Goal: Task Accomplishment & Management: Use online tool/utility

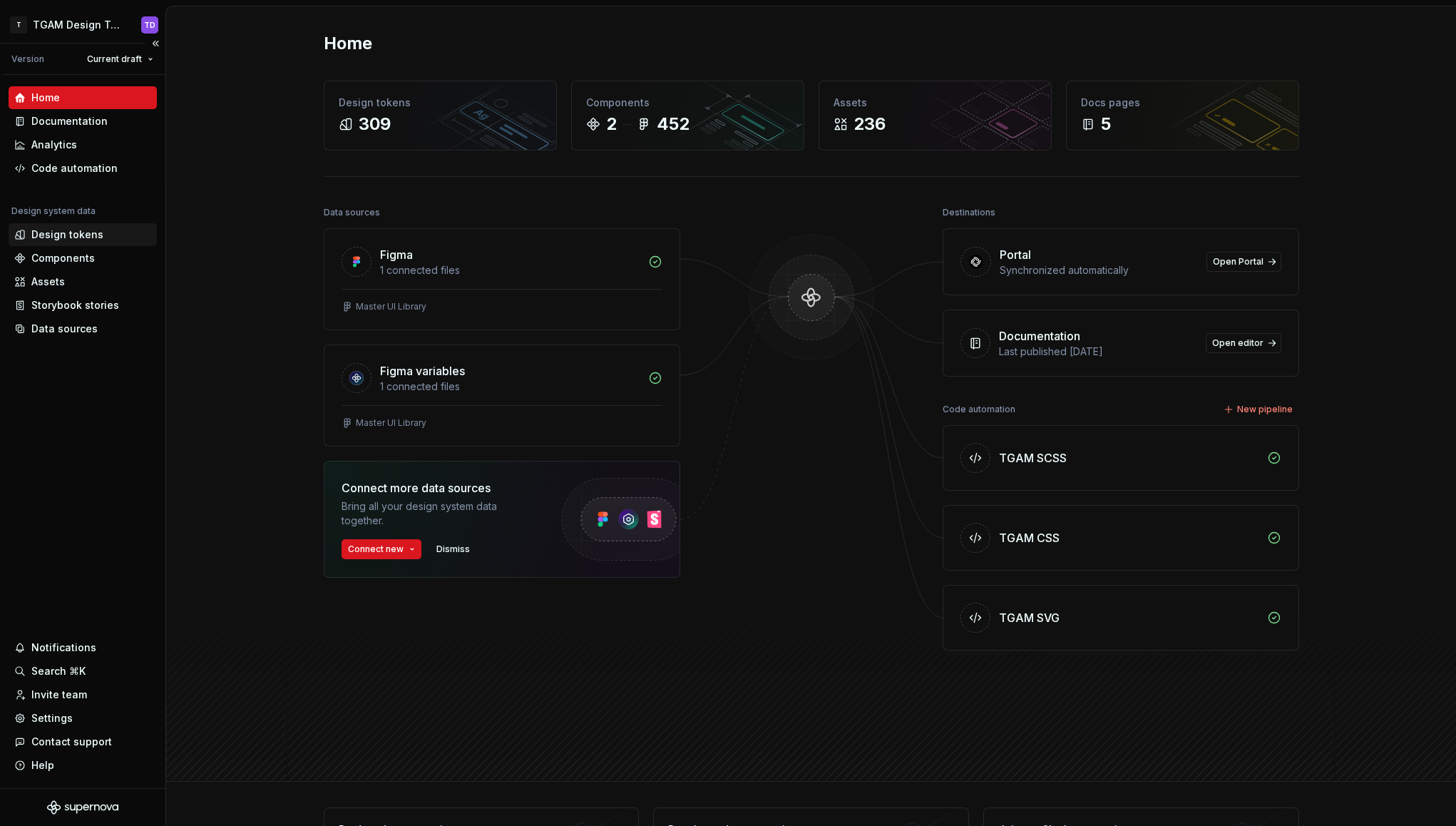
click at [60, 241] on div "Design tokens" at bounding box center [66, 235] width 72 height 15
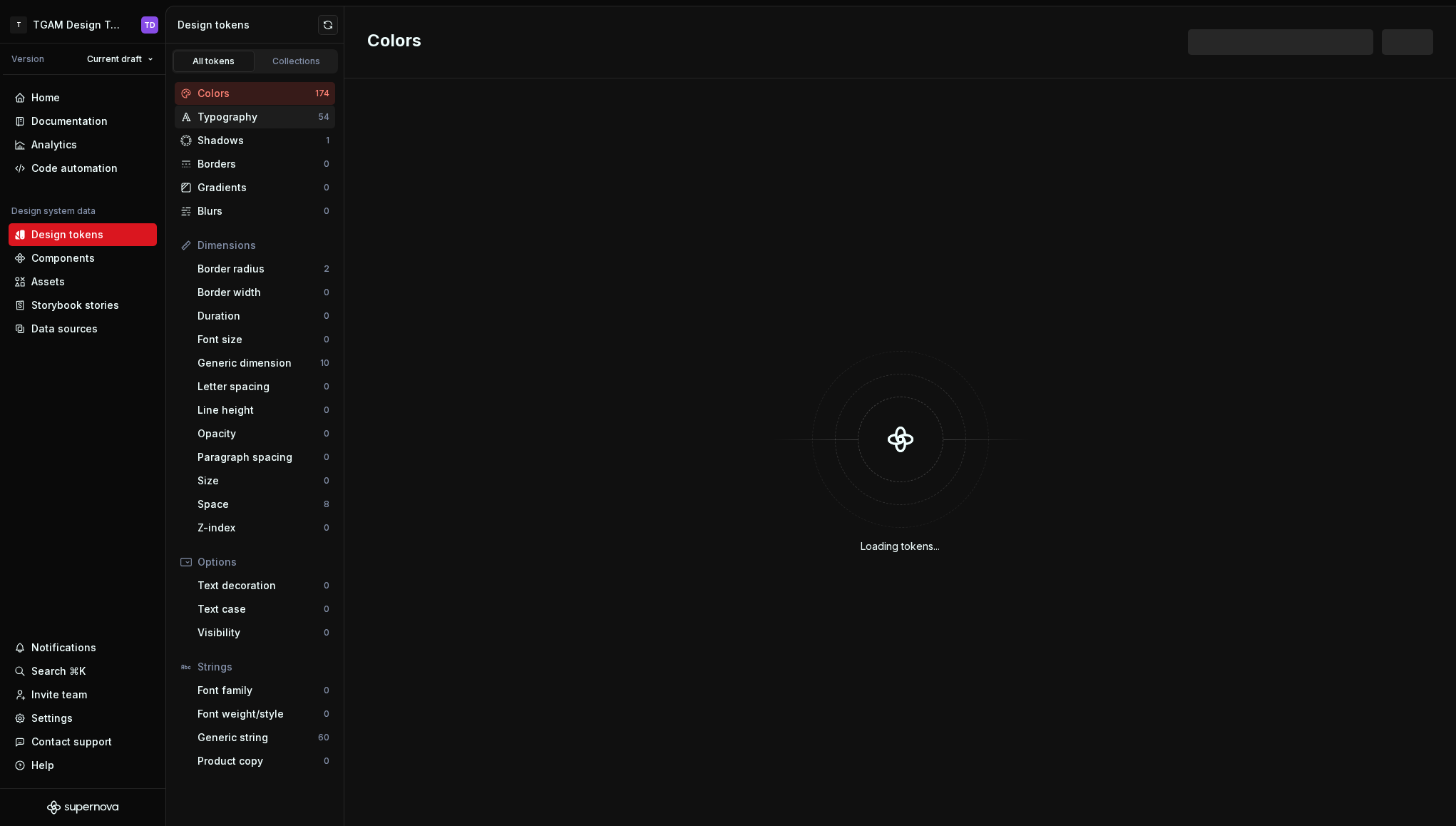
click at [226, 117] on div "Typography" at bounding box center [258, 117] width 120 height 15
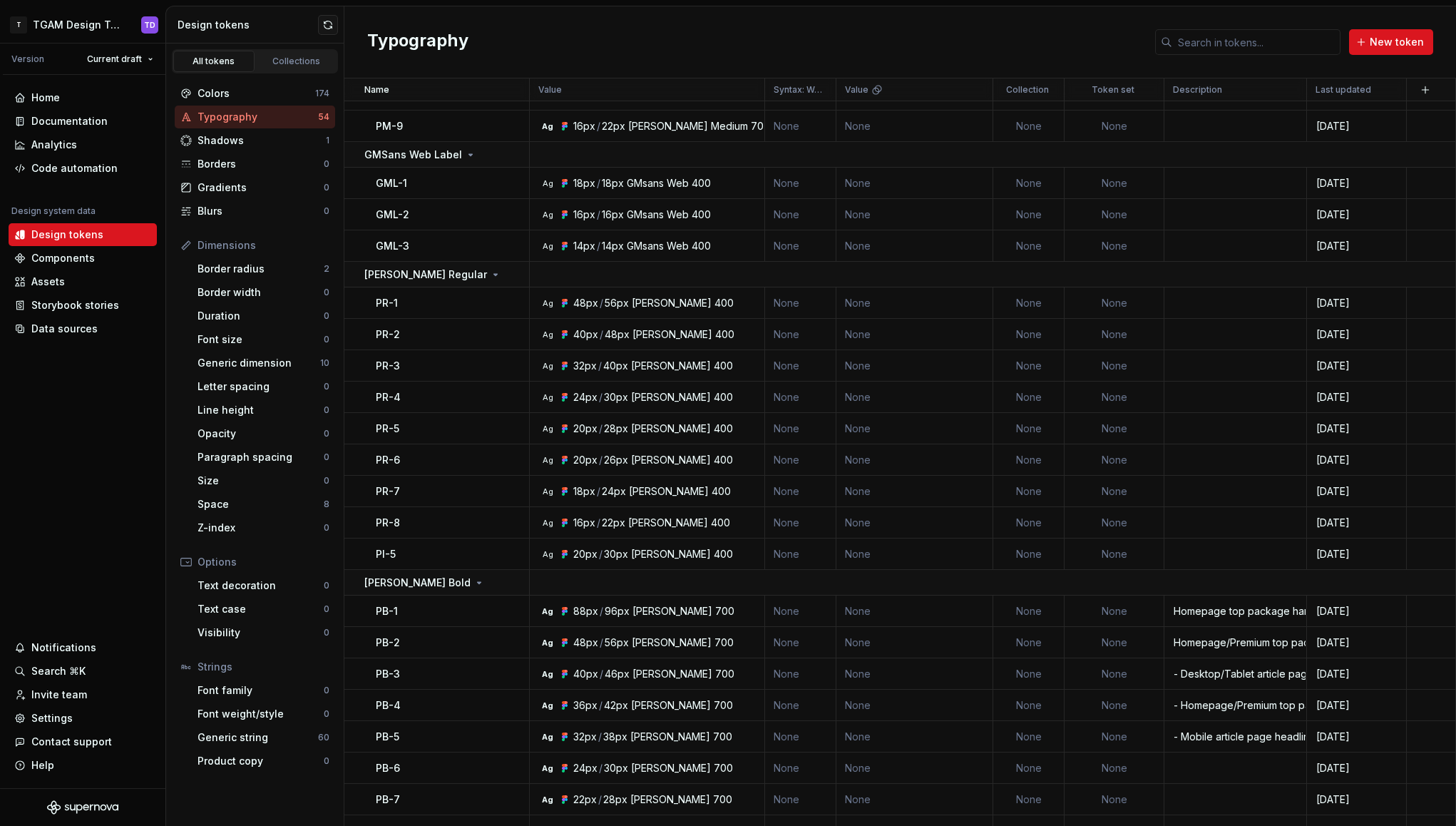
scroll to position [911, 0]
click at [71, 172] on div "Code automation" at bounding box center [74, 168] width 87 height 15
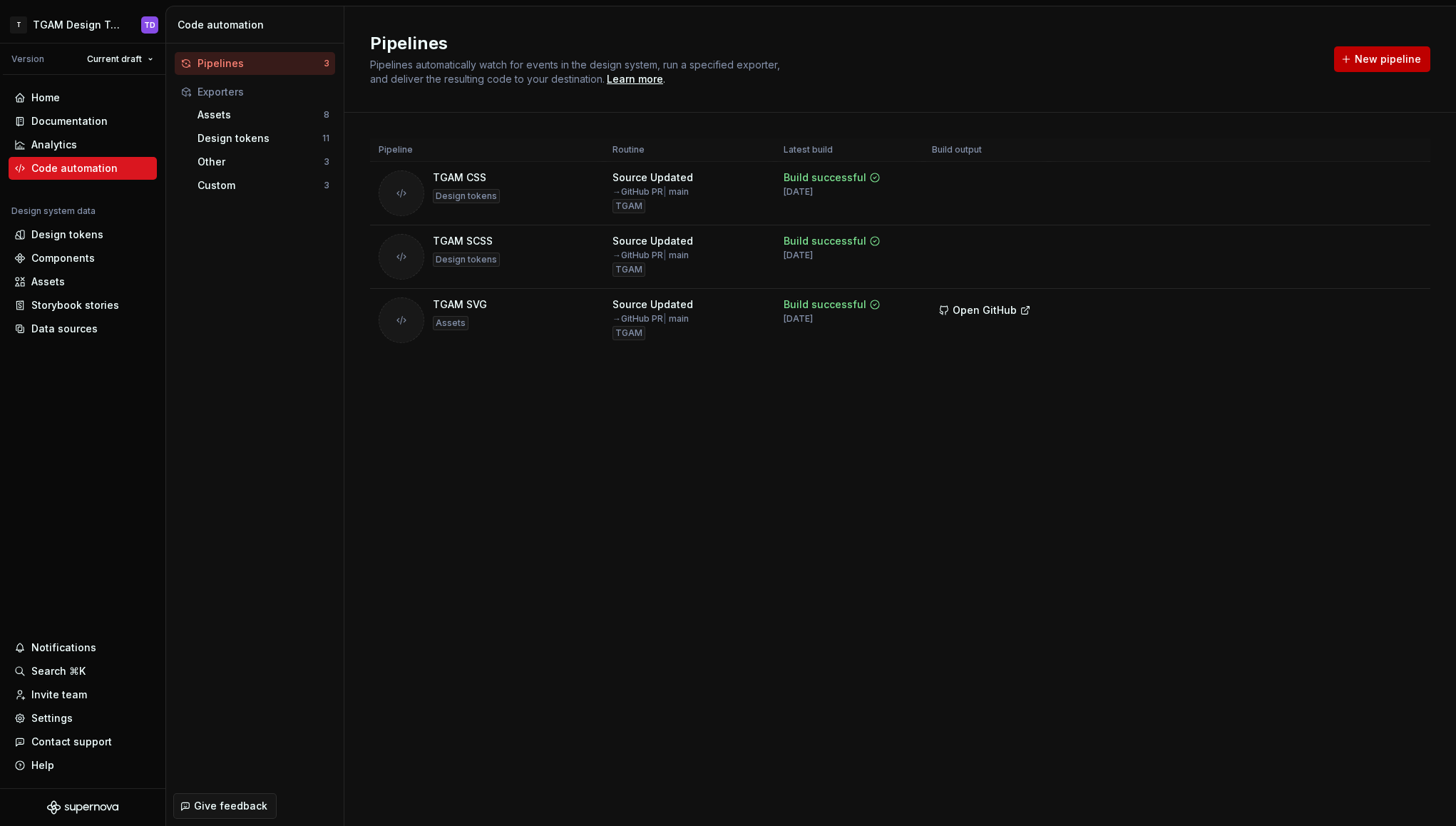
click at [1395, 54] on span "New pipeline" at bounding box center [1387, 59] width 66 height 15
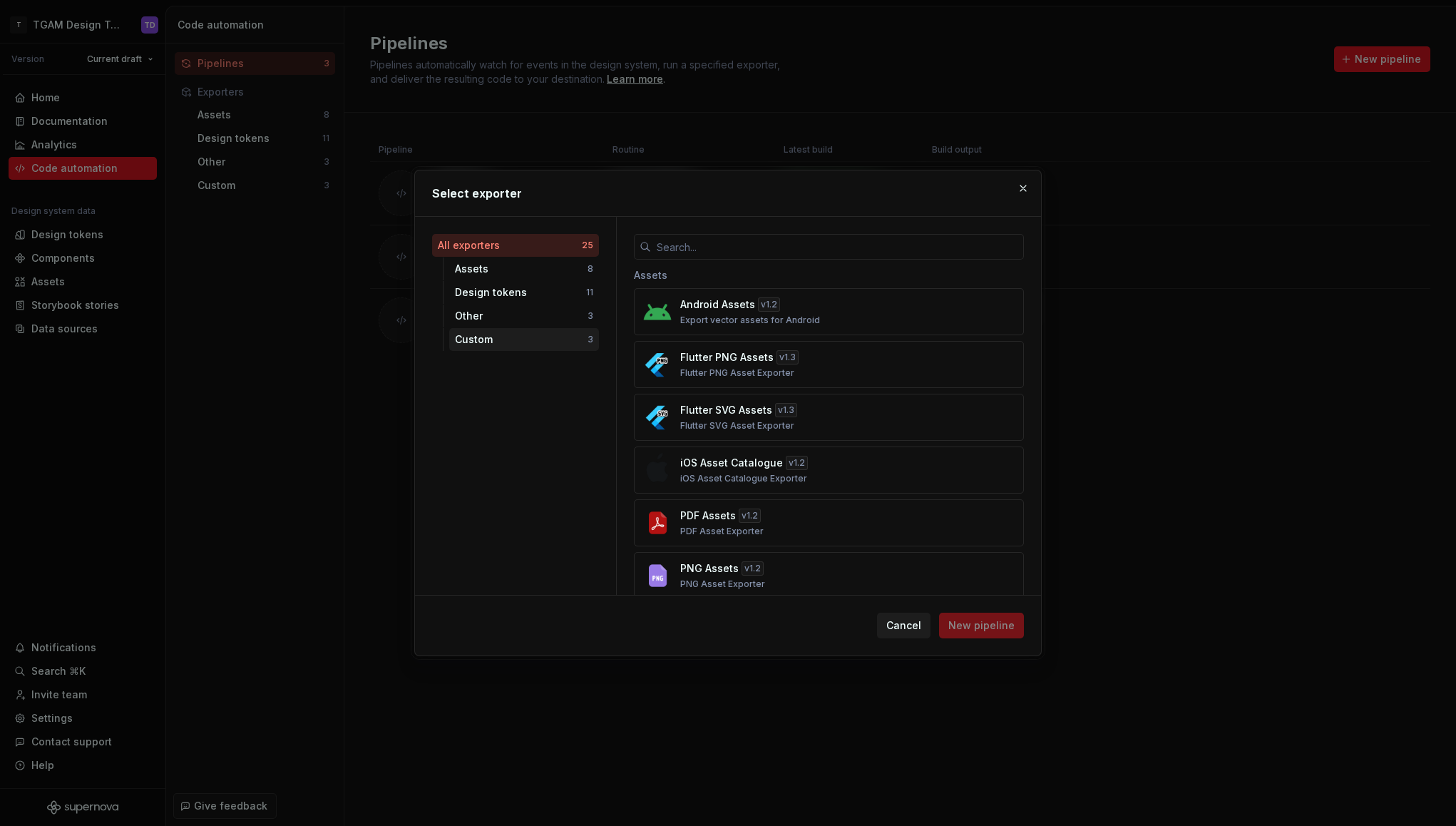
click at [500, 333] on div "Custom" at bounding box center [521, 340] width 133 height 15
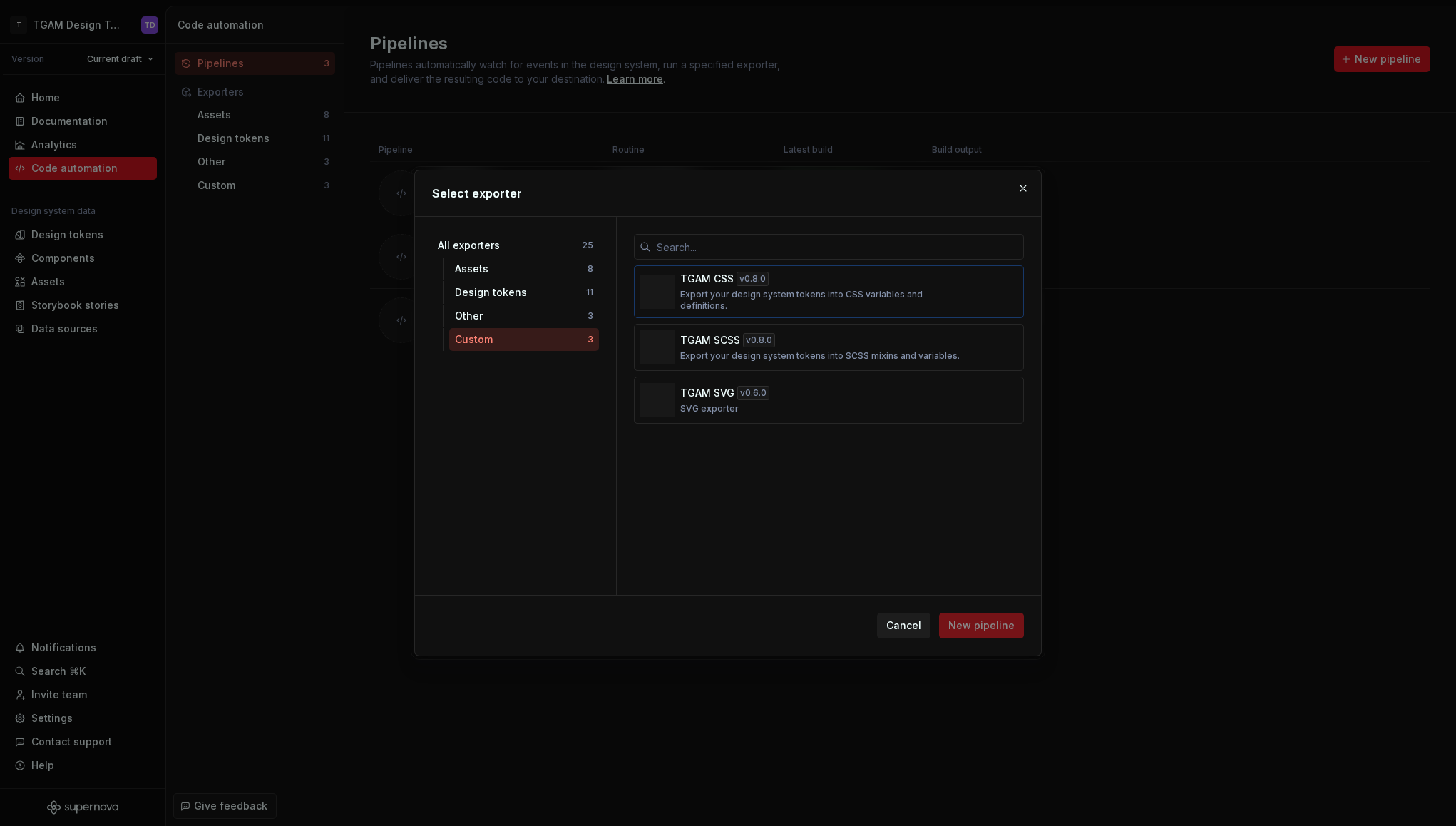
click at [727, 286] on p "TGAM CSS" at bounding box center [707, 279] width 54 height 15
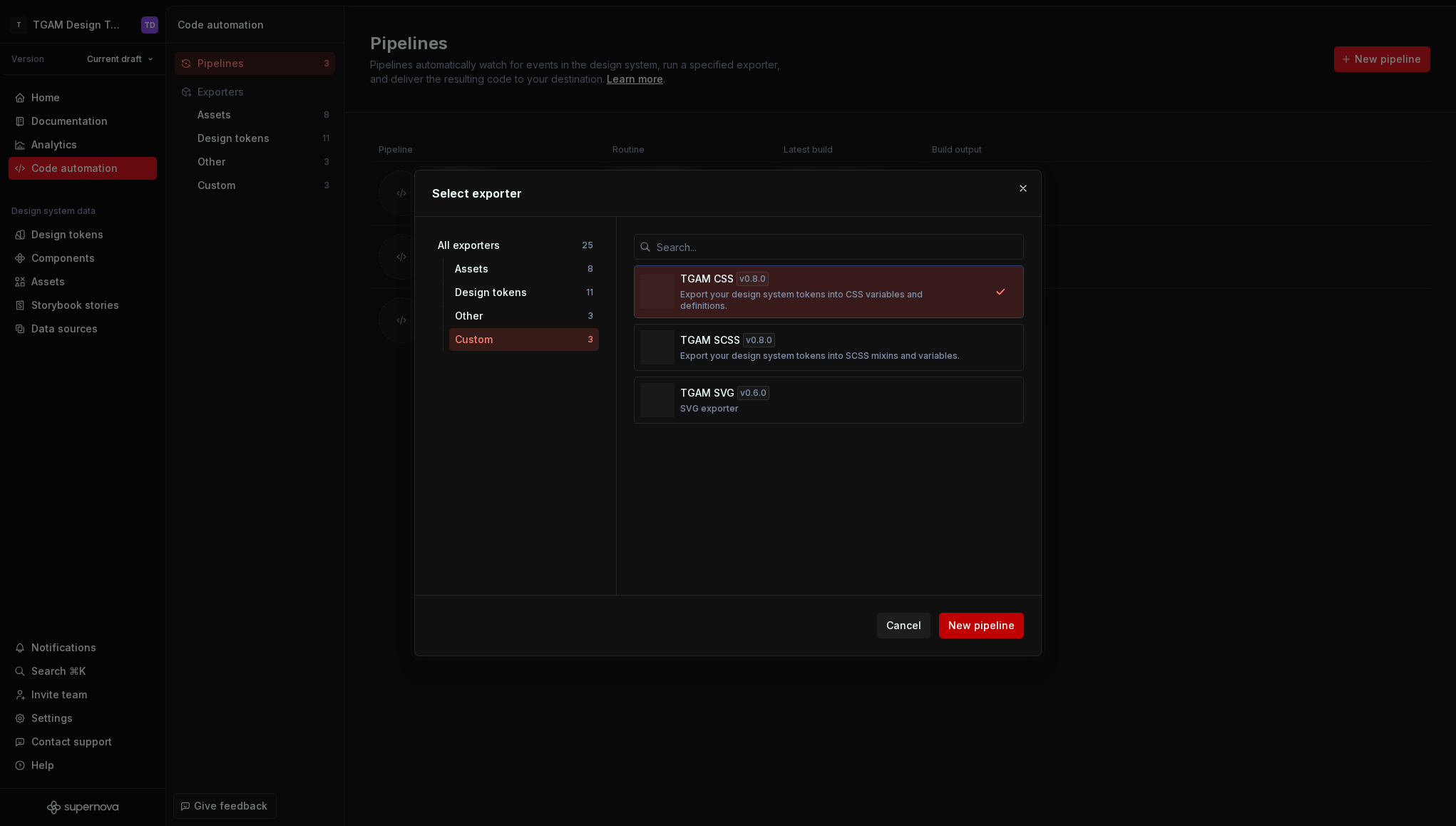
click at [969, 618] on span "New pipeline" at bounding box center [981, 626] width 66 height 15
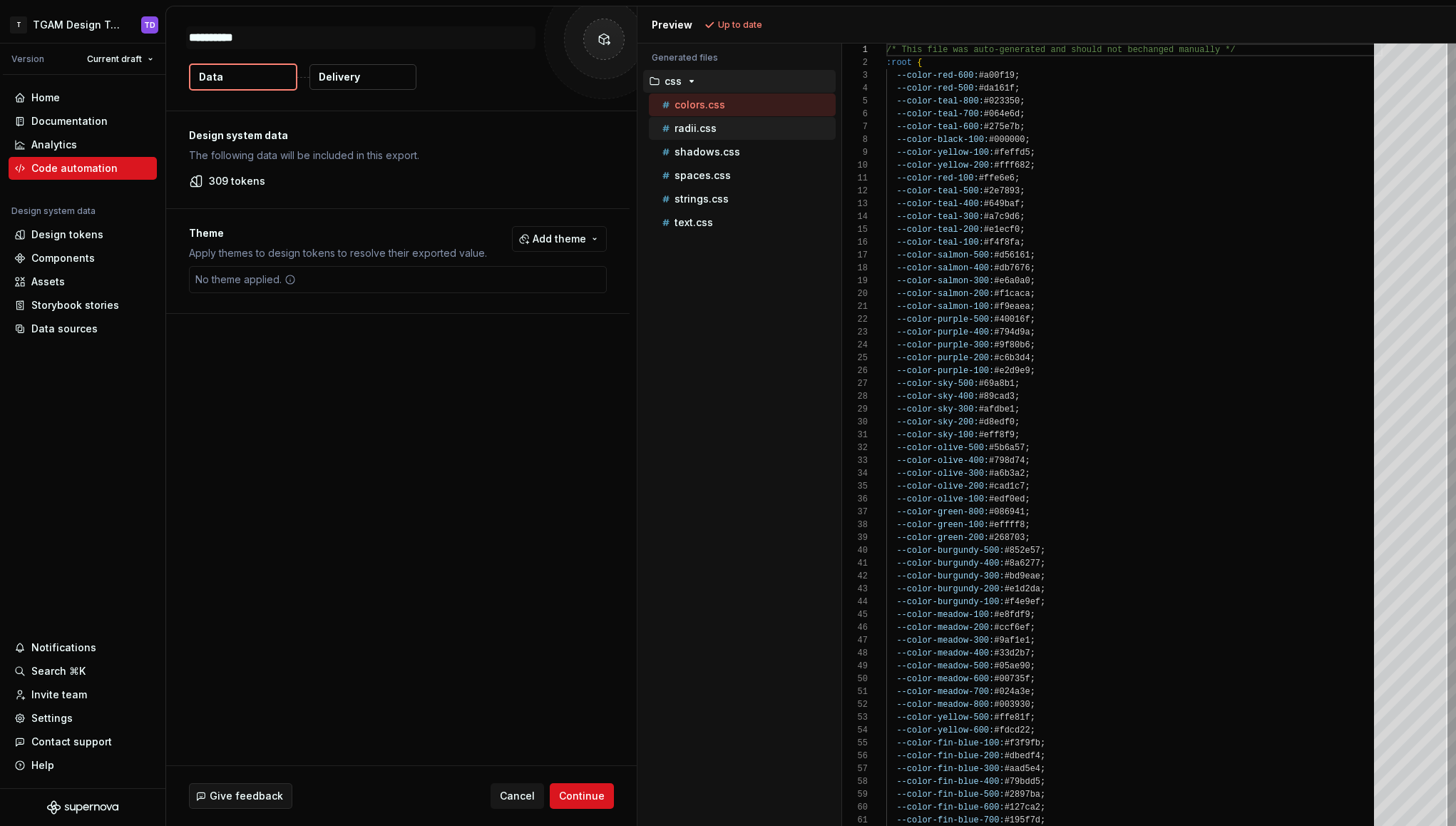
type textarea "*"
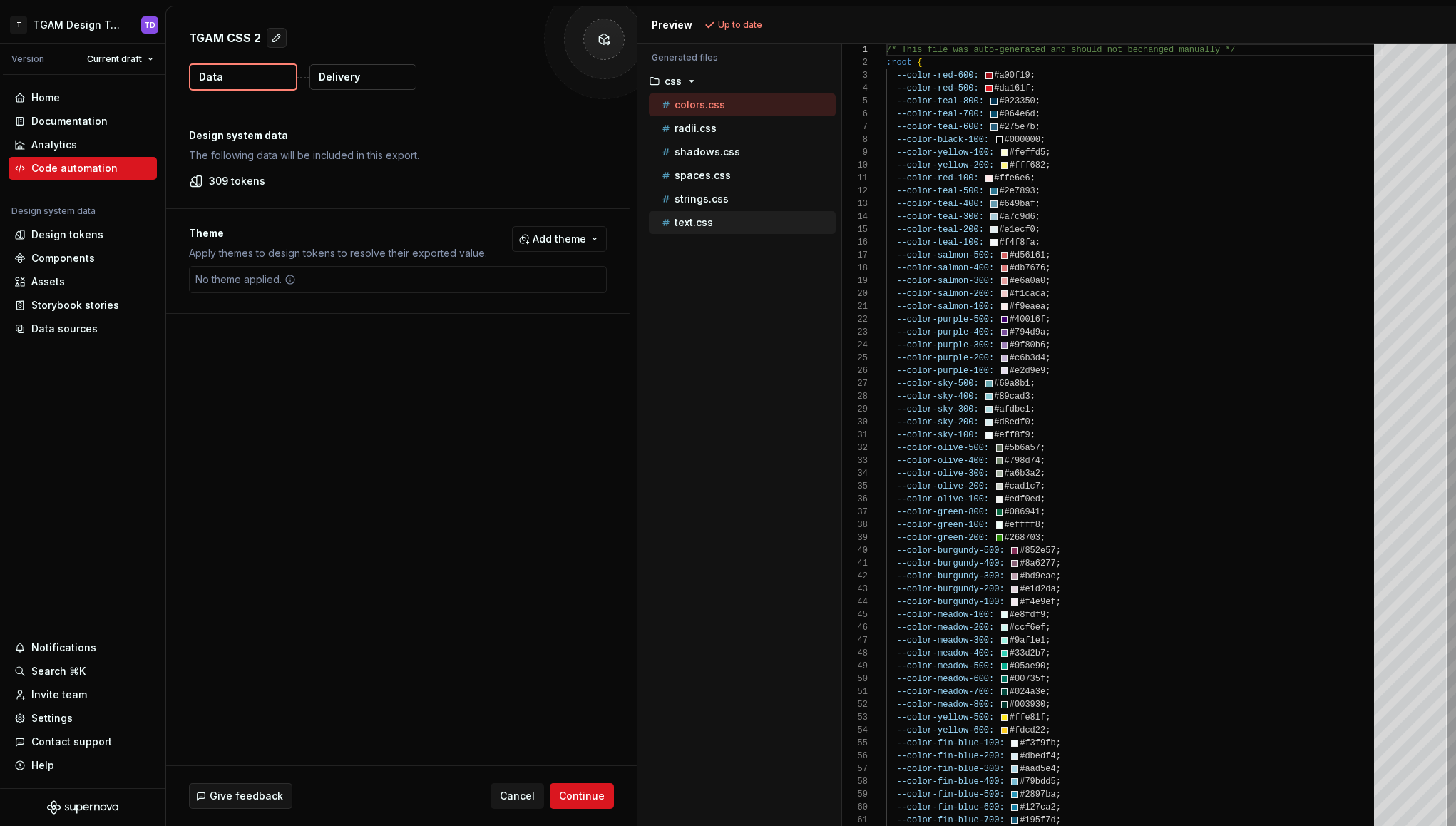
click at [701, 219] on p "text.css" at bounding box center [694, 222] width 38 height 12
type textarea "**********"
